Goal: Find specific page/section: Find specific page/section

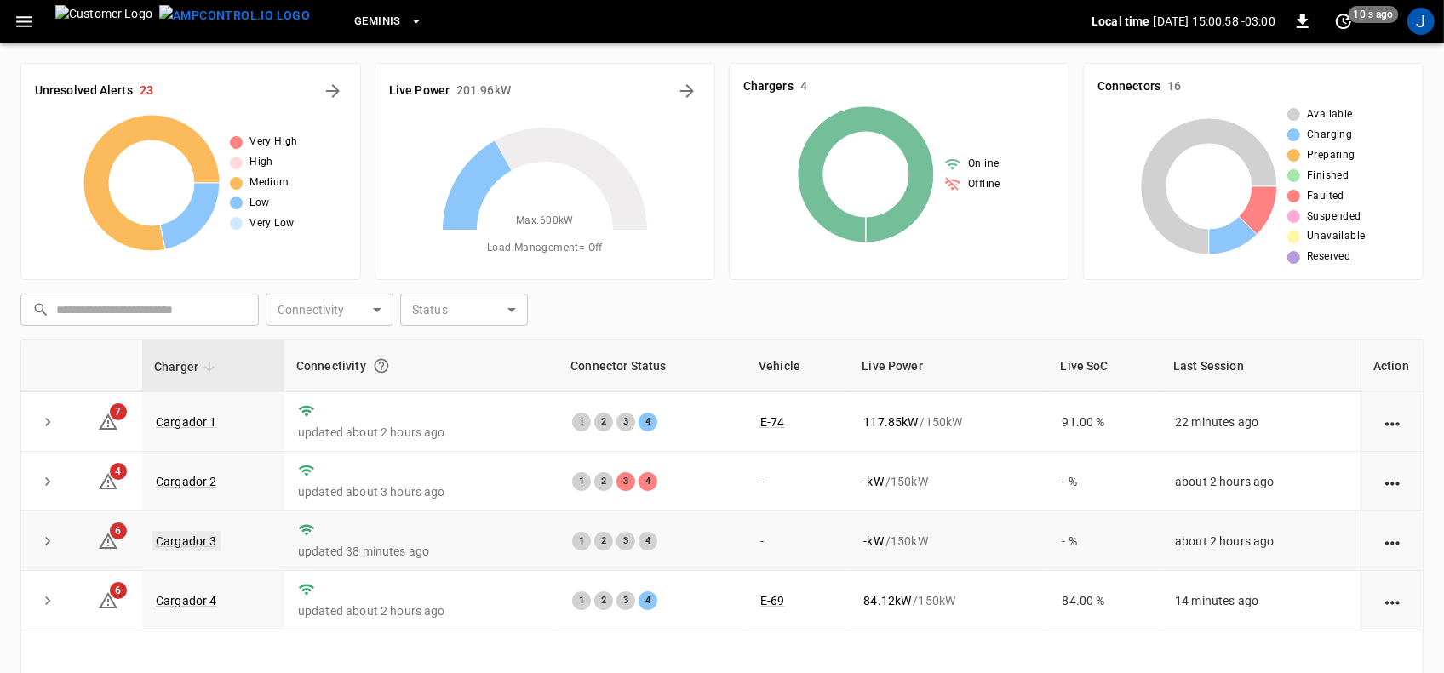
click at [180, 541] on link "Cargador 3" at bounding box center [186, 541] width 68 height 20
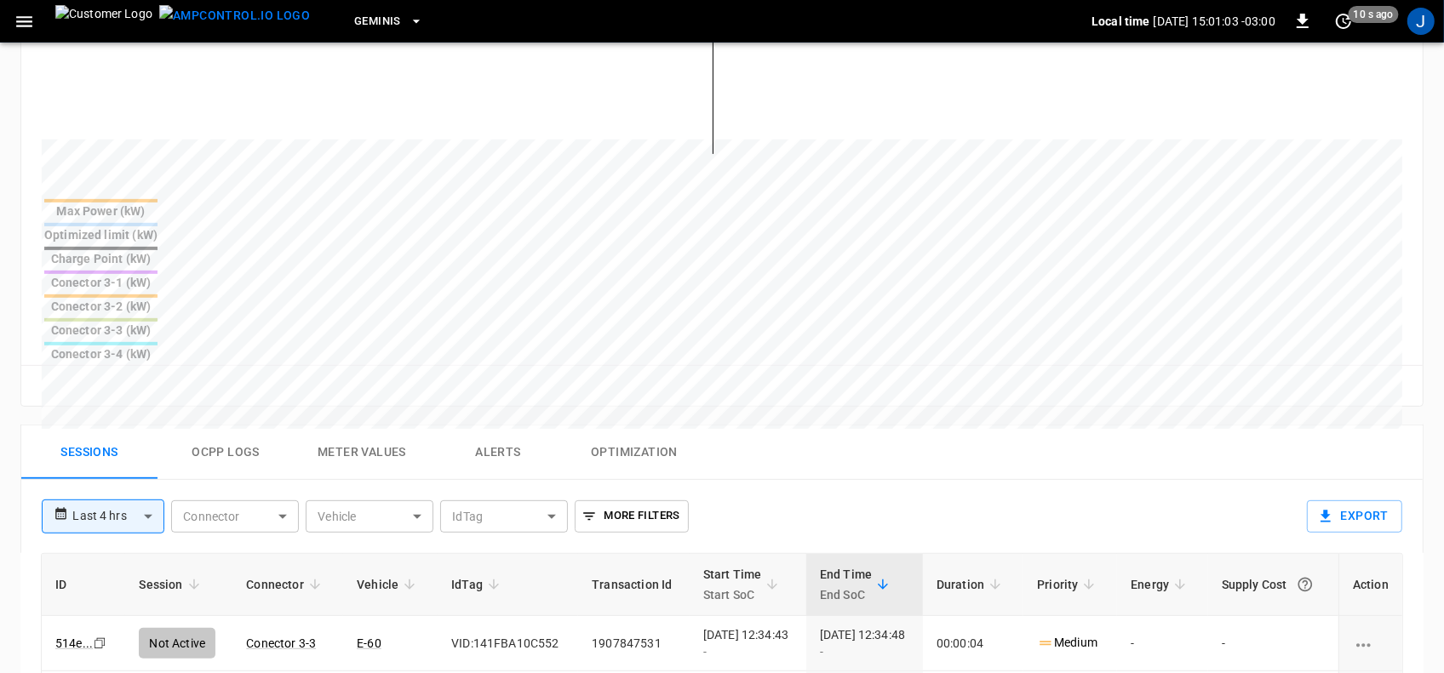
scroll to position [638, 0]
